Goal: Find specific page/section: Find specific page/section

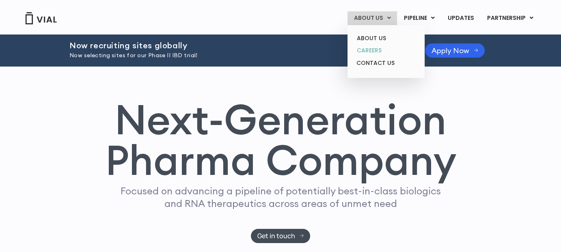
click at [383, 52] on link "CAREERS" at bounding box center [386, 50] width 71 height 13
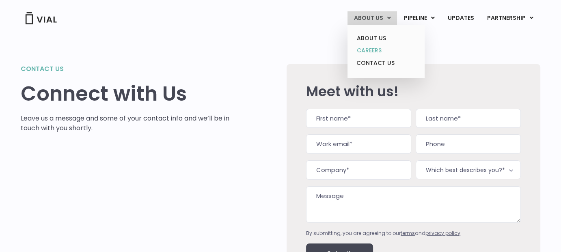
click at [382, 48] on link "CAREERS" at bounding box center [386, 50] width 71 height 13
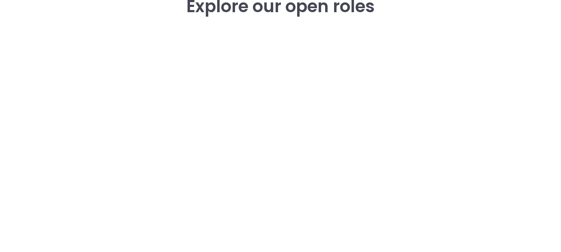
scroll to position [1184, 0]
